Goal: Task Accomplishment & Management: Use online tool/utility

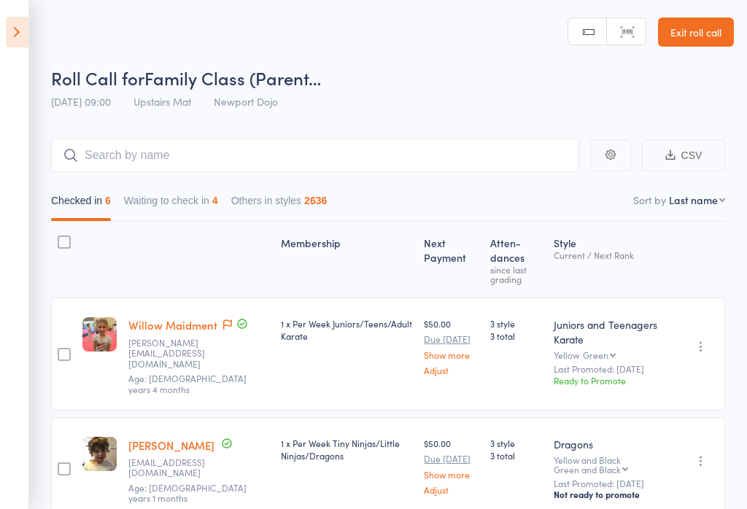
click at [22, 36] on icon at bounding box center [17, 32] width 23 height 31
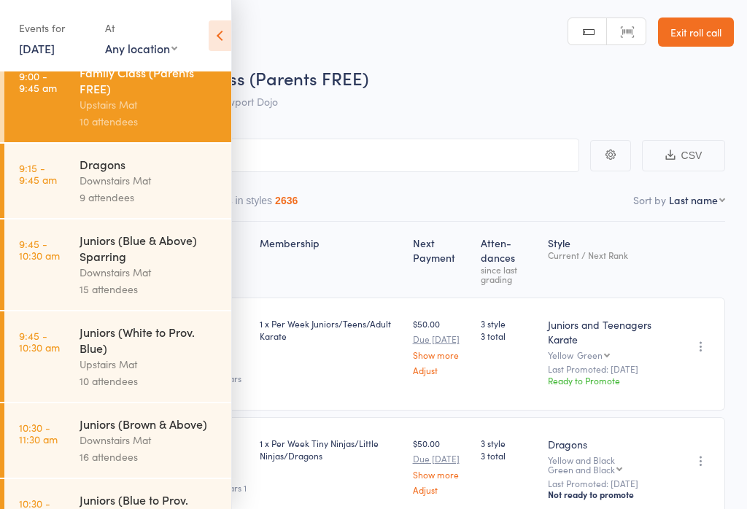
scroll to position [172, 0]
click at [120, 355] on div "Juniors (White to Prov. Blue)" at bounding box center [148, 339] width 139 height 32
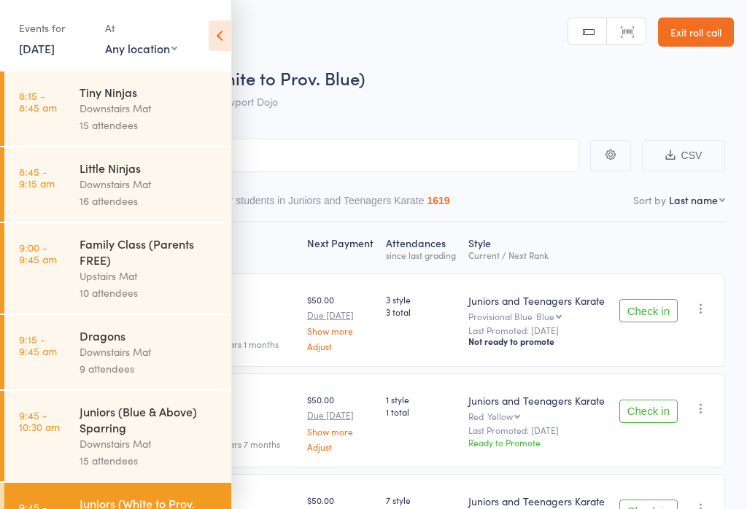
click at [213, 36] on icon at bounding box center [220, 35] width 23 height 31
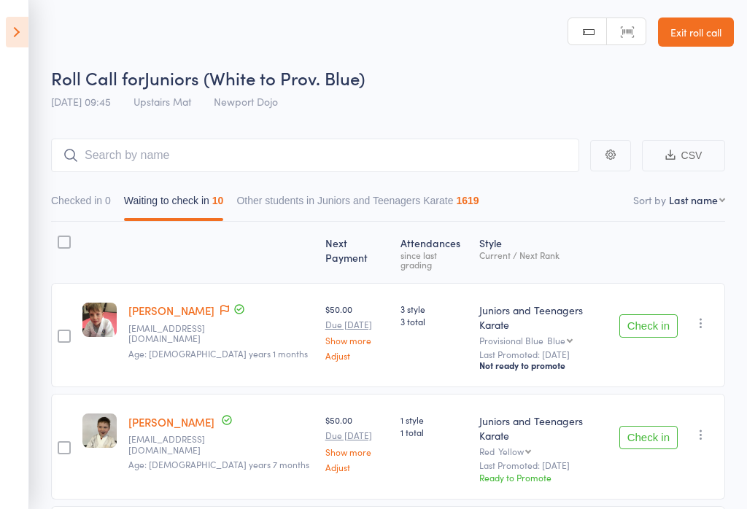
scroll to position [89, 0]
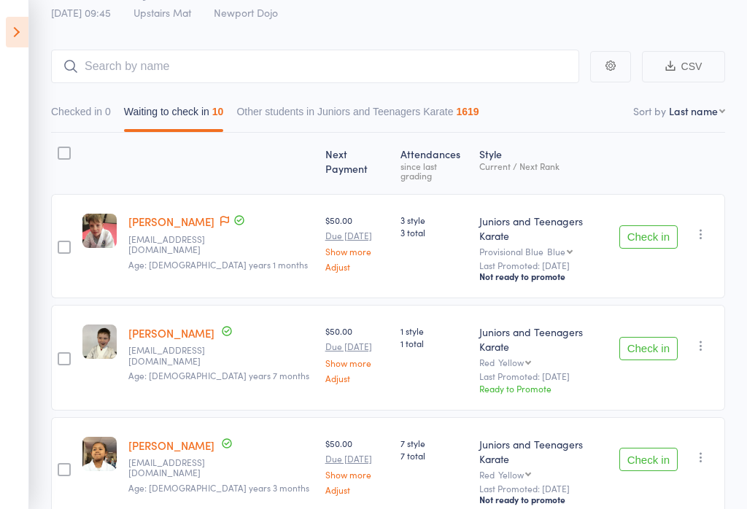
click at [559, 227] on button "Check in" at bounding box center [648, 236] width 58 height 23
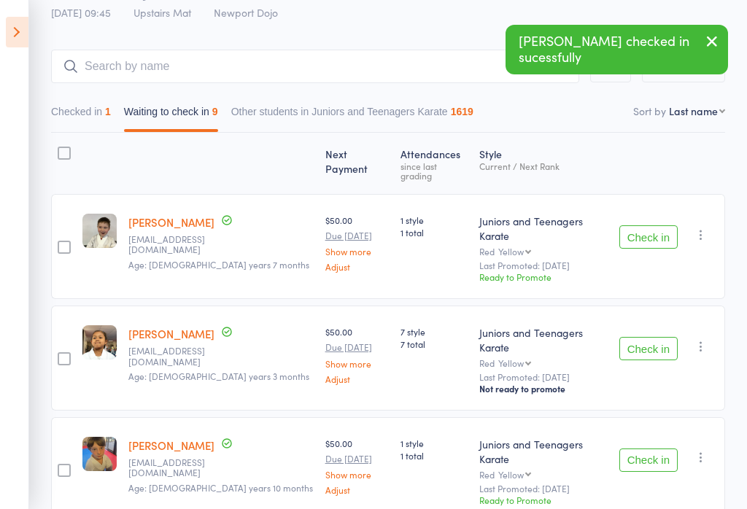
click at [559, 225] on button "Check in" at bounding box center [648, 236] width 58 height 23
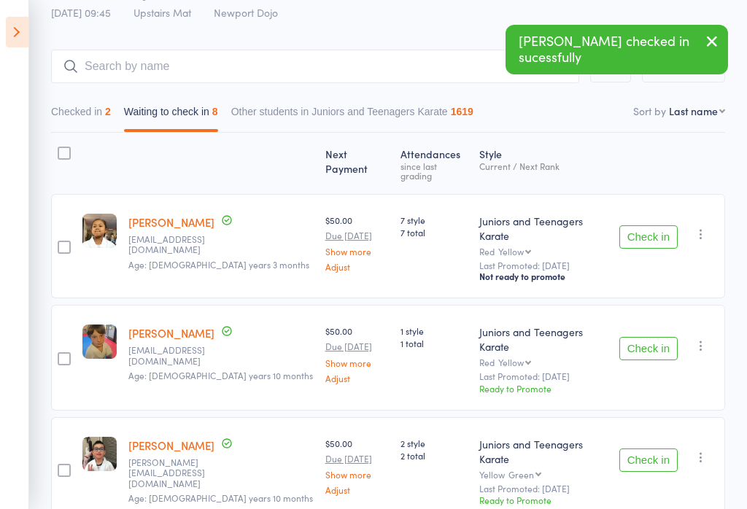
click at [559, 225] on button "Check in" at bounding box center [648, 236] width 58 height 23
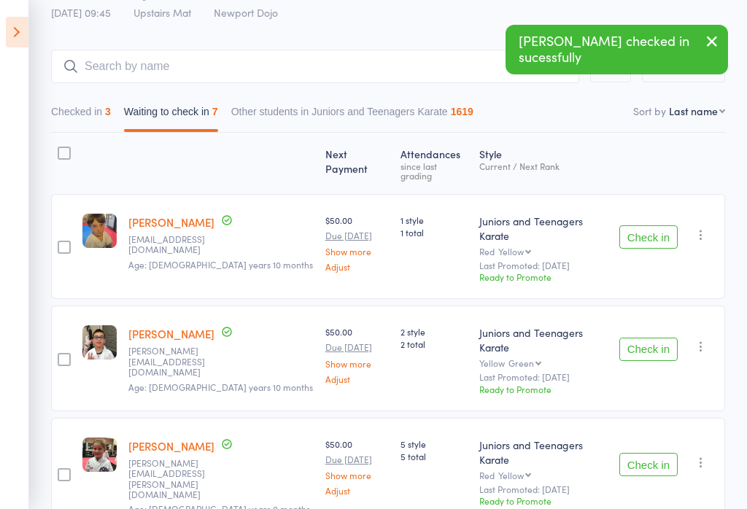
click at [559, 230] on button "Check in" at bounding box center [648, 236] width 58 height 23
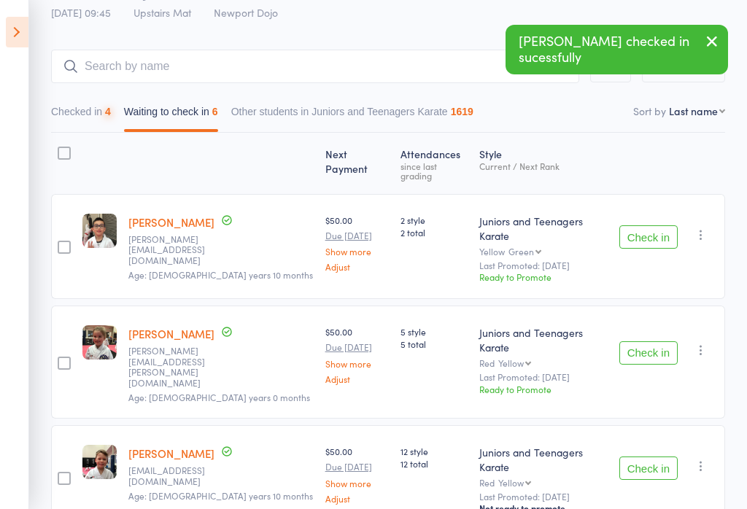
click at [559, 229] on button "Check in" at bounding box center [648, 236] width 58 height 23
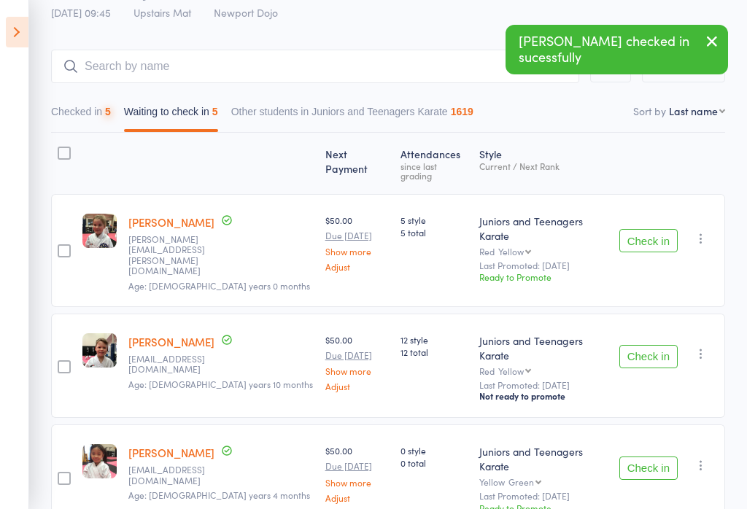
click at [559, 230] on button "Check in" at bounding box center [648, 240] width 58 height 23
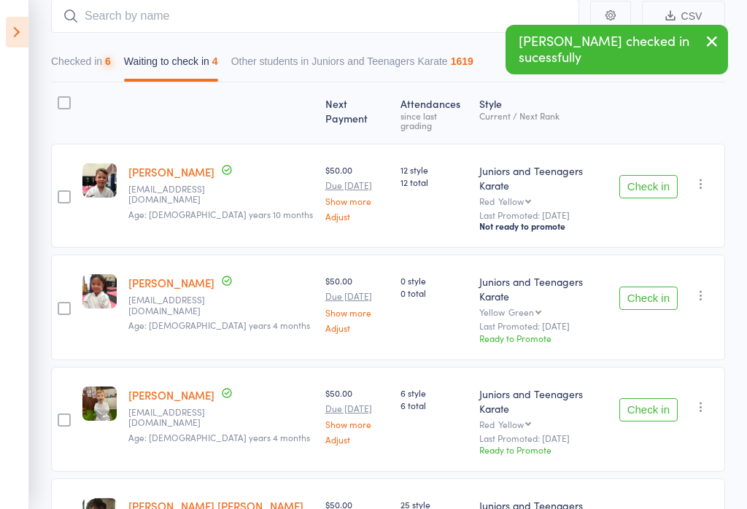
scroll to position [147, 0]
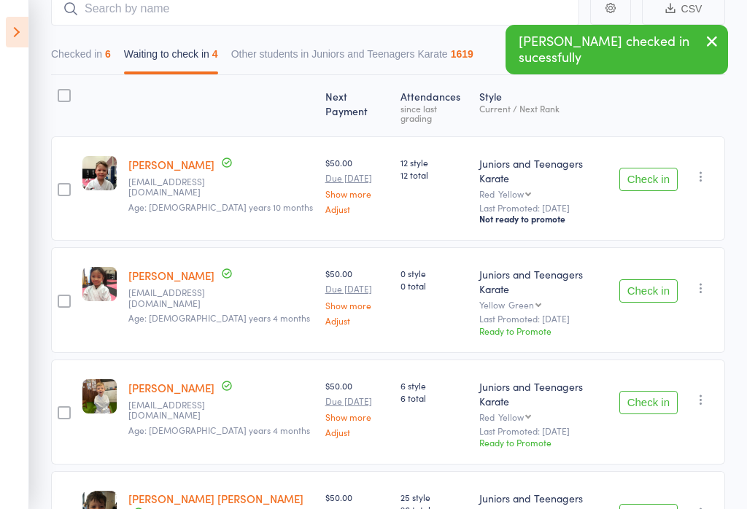
click at [559, 279] on button "Check in" at bounding box center [648, 290] width 58 height 23
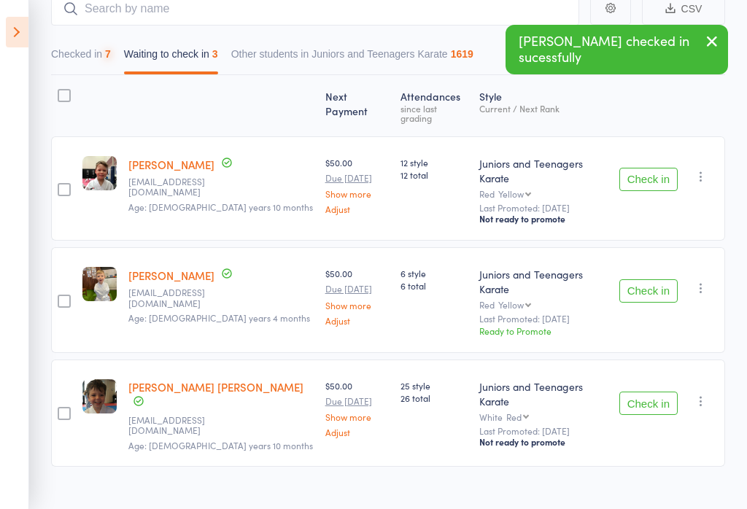
scroll to position [101, 0]
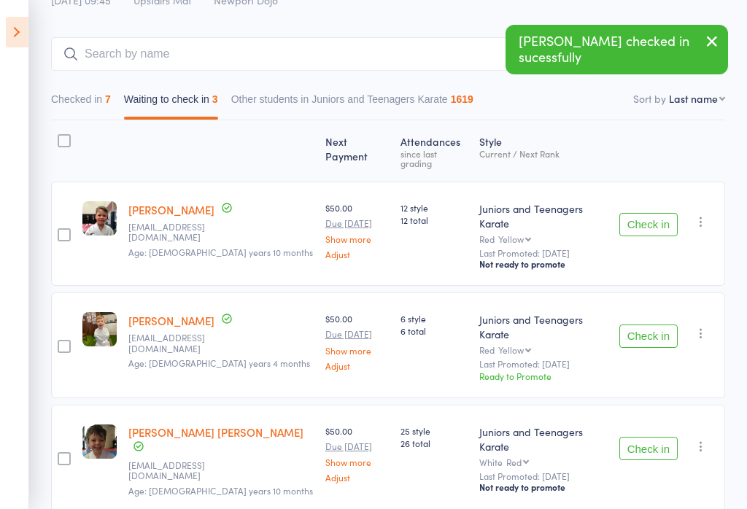
click at [559, 325] on button "Check in" at bounding box center [648, 336] width 58 height 23
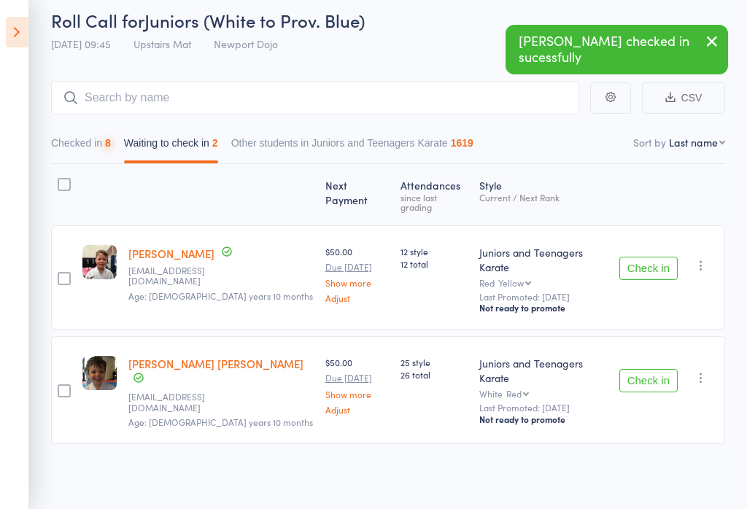
scroll to position [1, 0]
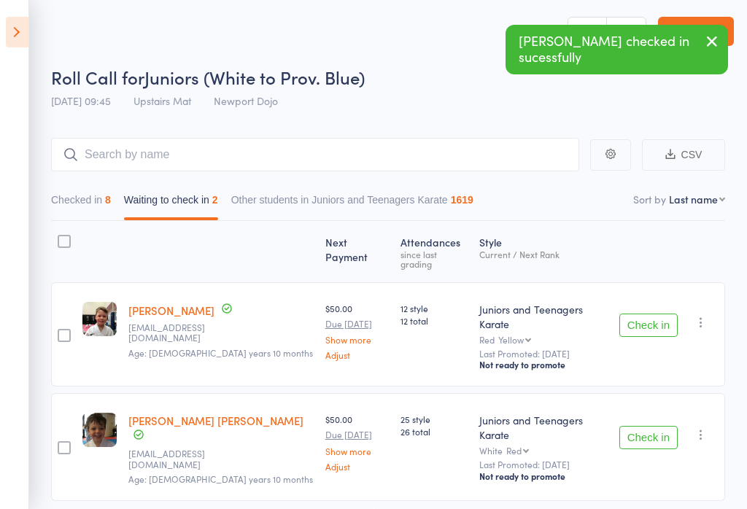
click at [559, 426] on button "Check in" at bounding box center [648, 437] width 58 height 23
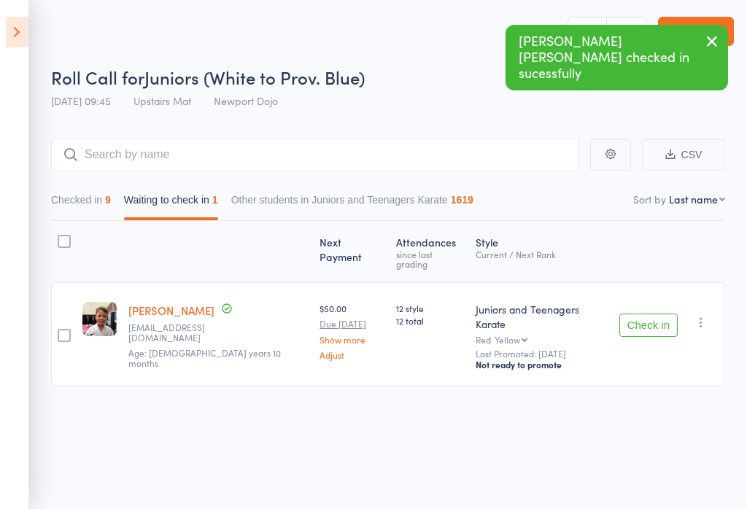
click at [559, 315] on icon "button" at bounding box center [700, 322] width 15 height 15
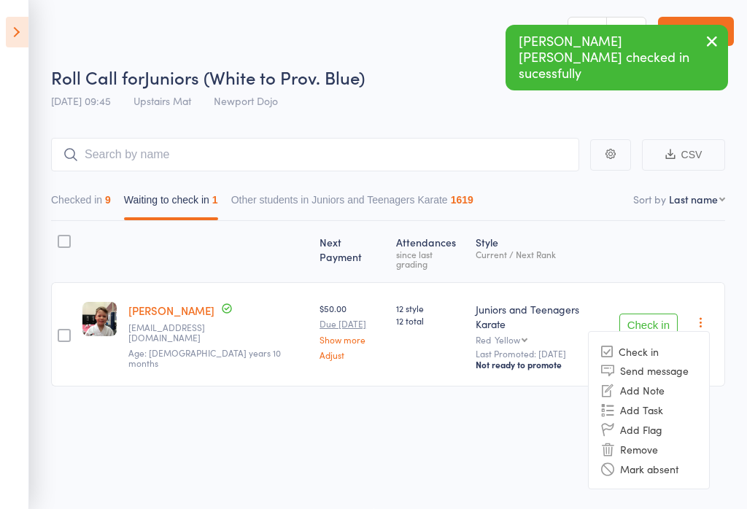
click at [559, 439] on li "Remove" at bounding box center [648, 449] width 120 height 20
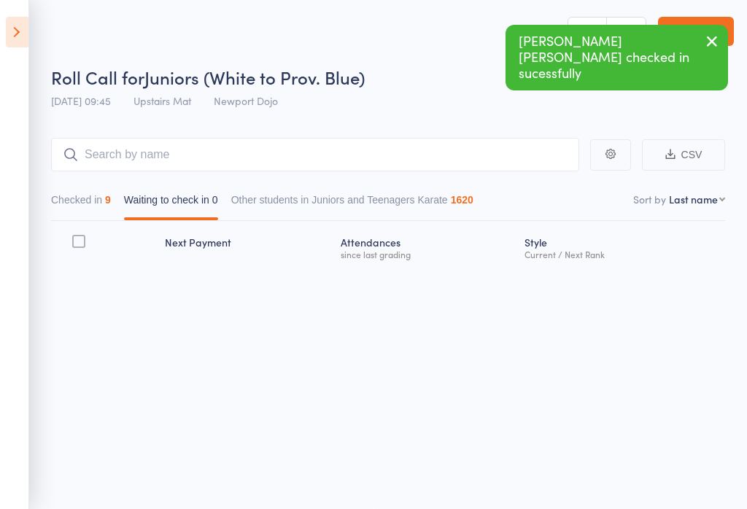
click at [98, 204] on button "Checked in 9" at bounding box center [81, 204] width 60 height 34
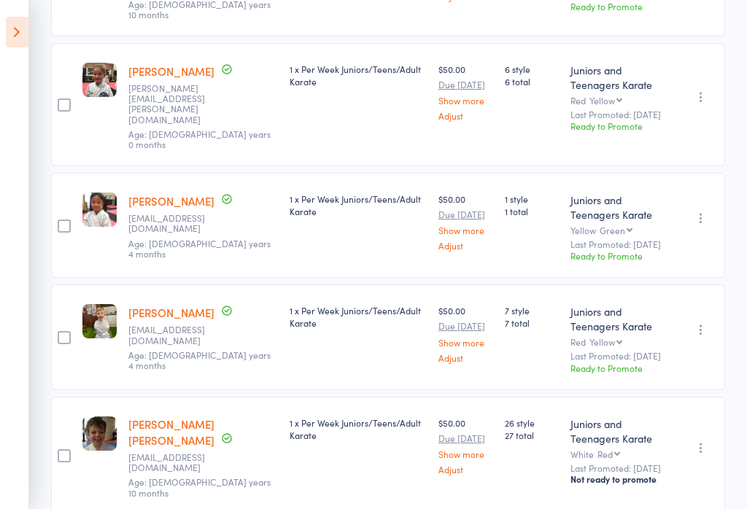
scroll to position [820, 0]
